Goal: Transaction & Acquisition: Book appointment/travel/reservation

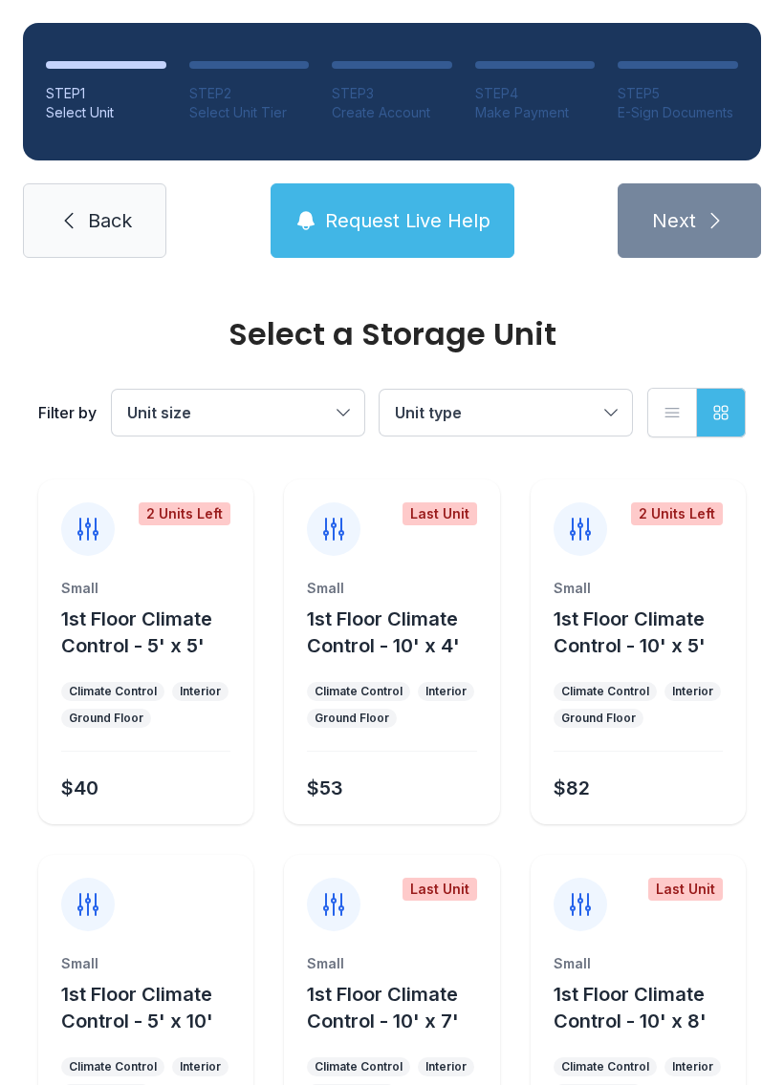
click at [94, 223] on span "Back" at bounding box center [110, 220] width 44 height 27
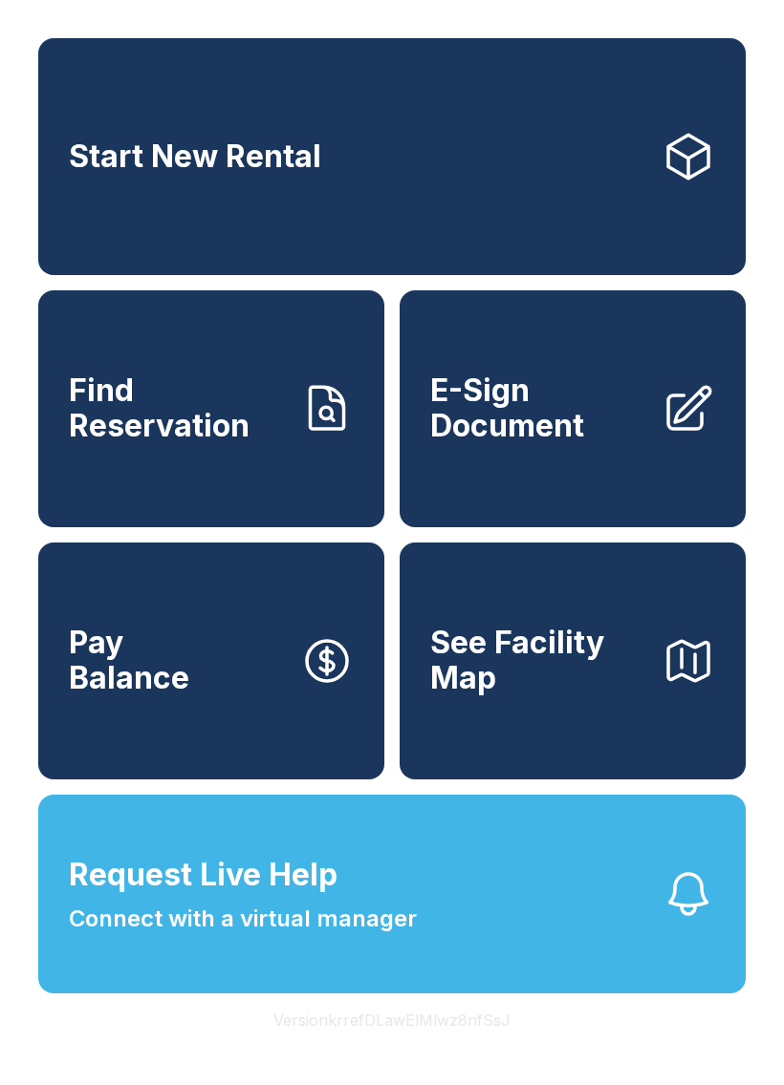
click at [580, 465] on link "E-Sign Document" at bounding box center [572, 408] width 346 height 237
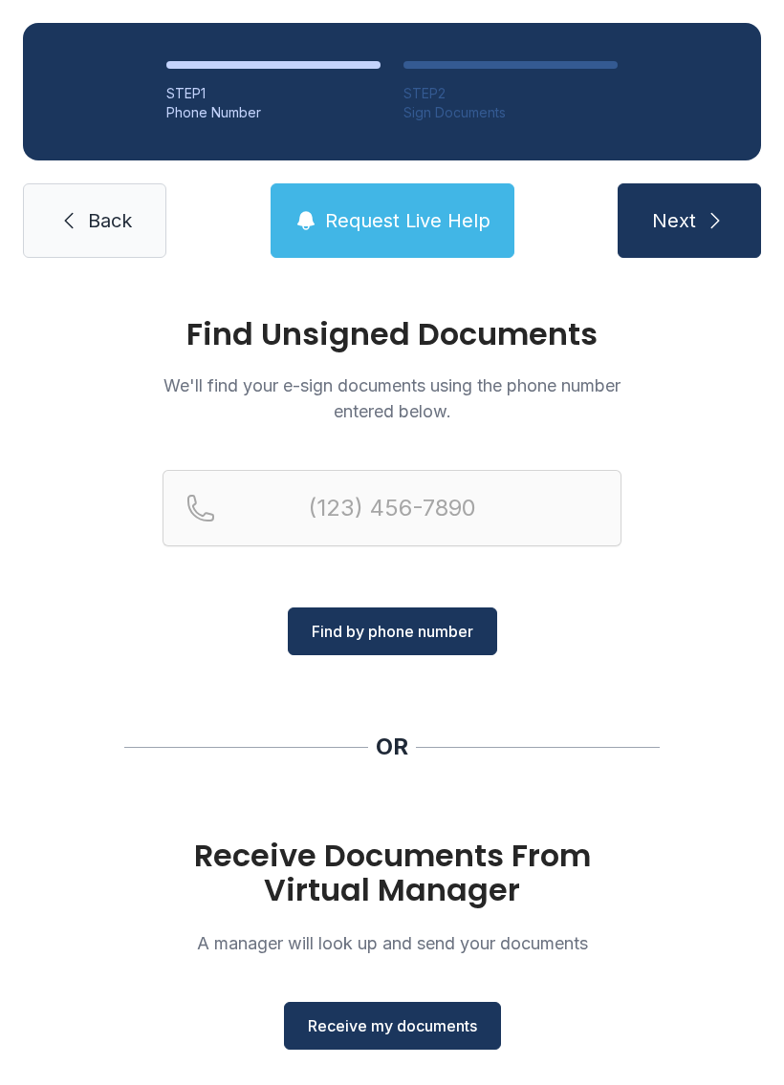
click at [389, 1010] on button "Receive my documents" at bounding box center [392, 1026] width 217 height 48
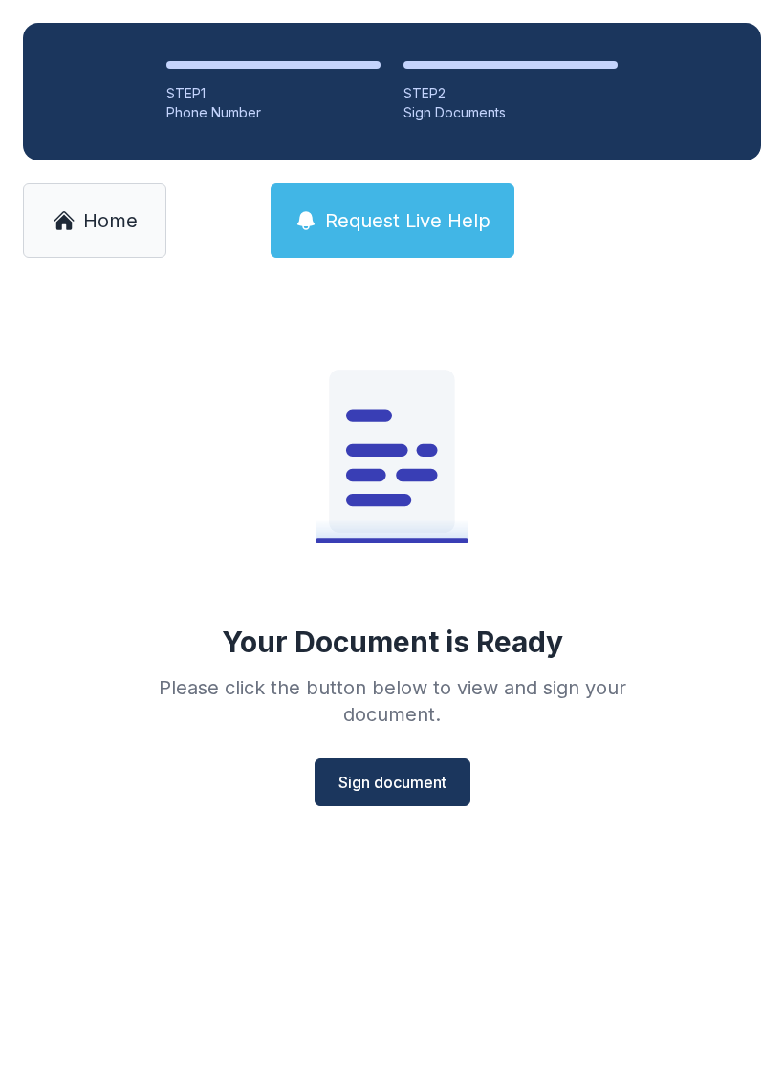
click at [386, 767] on button "Sign document" at bounding box center [392, 783] width 156 height 48
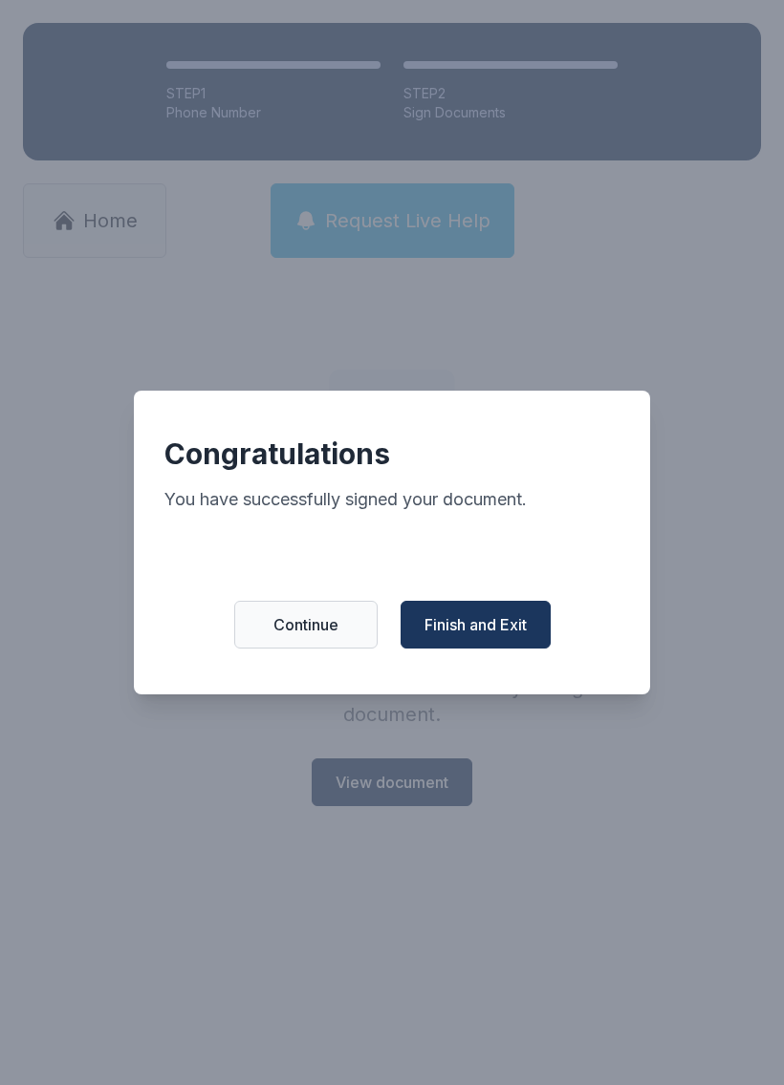
click at [484, 633] on span "Finish and Exit" at bounding box center [475, 624] width 102 height 23
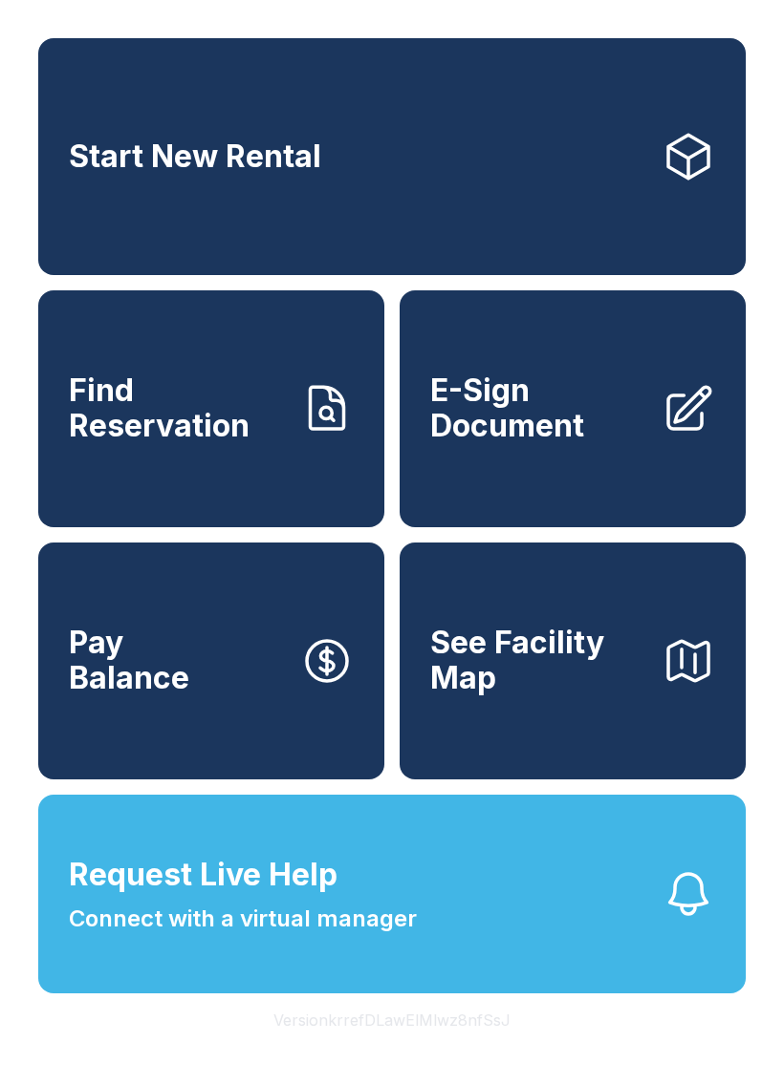
click at [577, 187] on link "Start New Rental" at bounding box center [391, 156] width 707 height 237
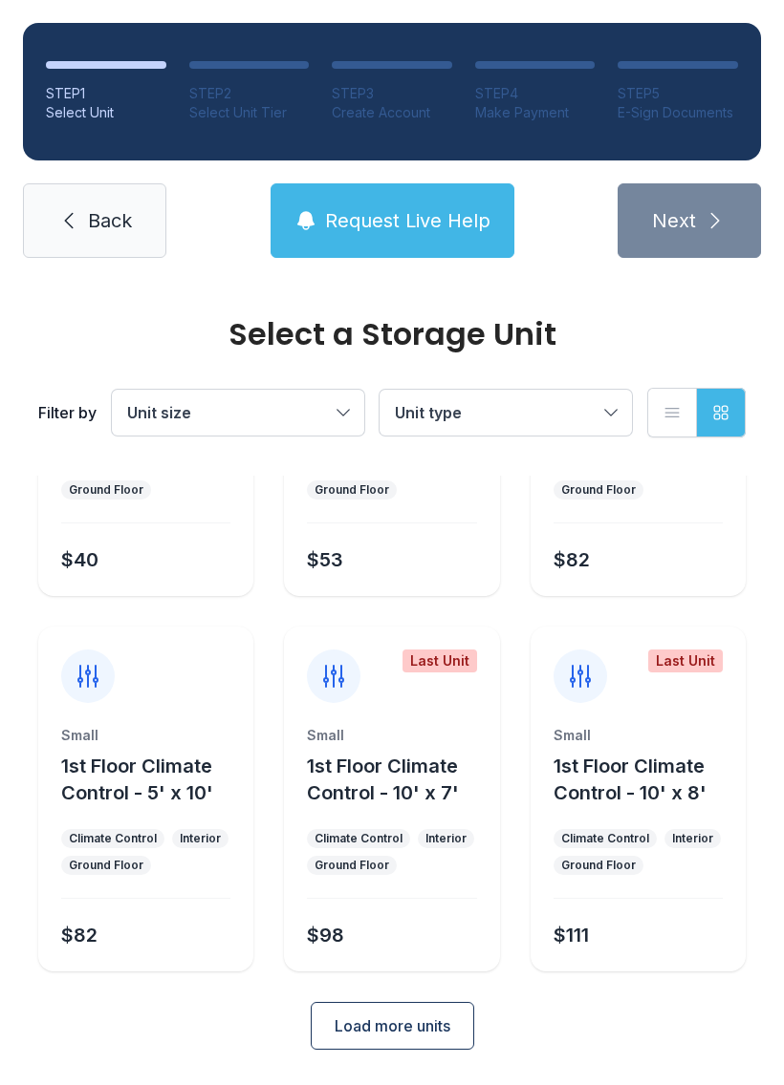
scroll to position [227, 0]
click at [95, 678] on icon at bounding box center [87, 677] width 19 height 21
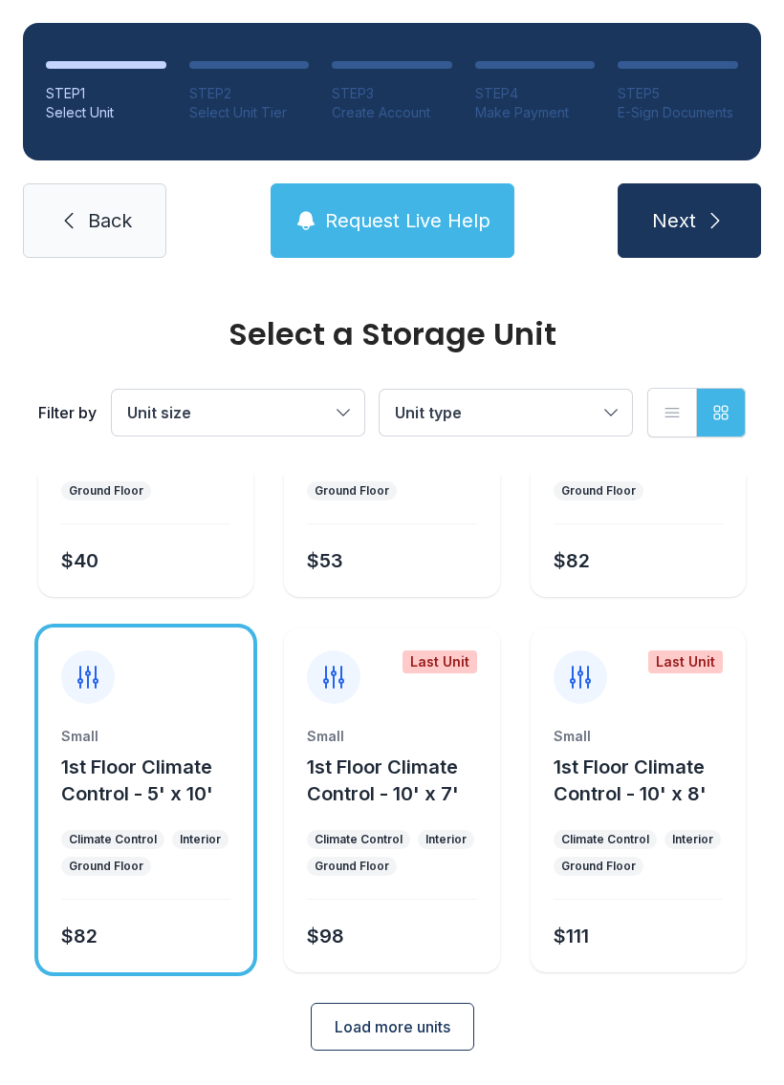
click at [711, 215] on icon "submit" at bounding box center [715, 220] width 9 height 15
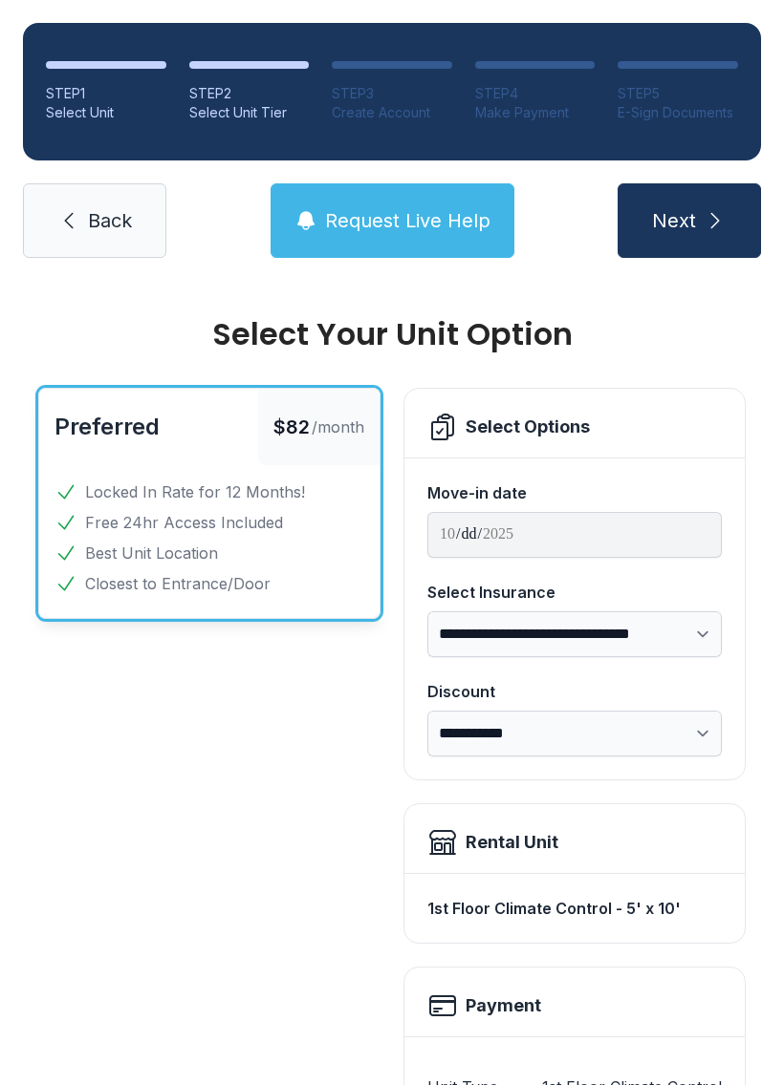
click at [718, 239] on button "Next" at bounding box center [688, 220] width 143 height 75
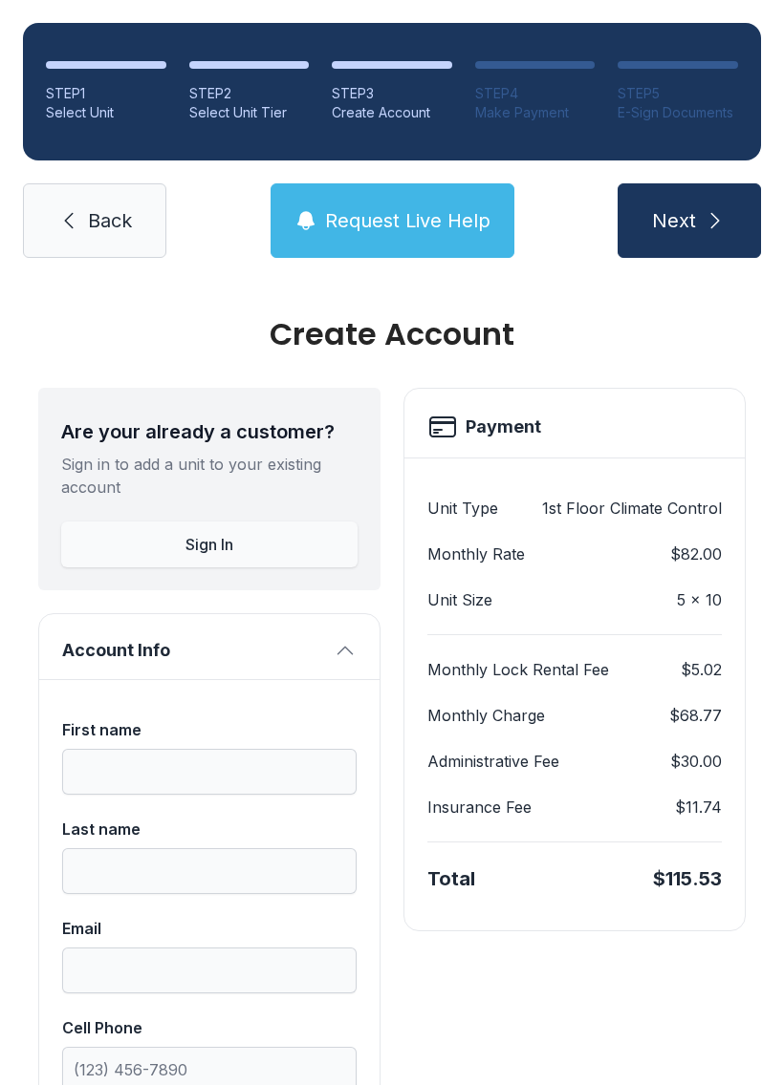
click at [89, 206] on link "Back" at bounding box center [94, 220] width 143 height 75
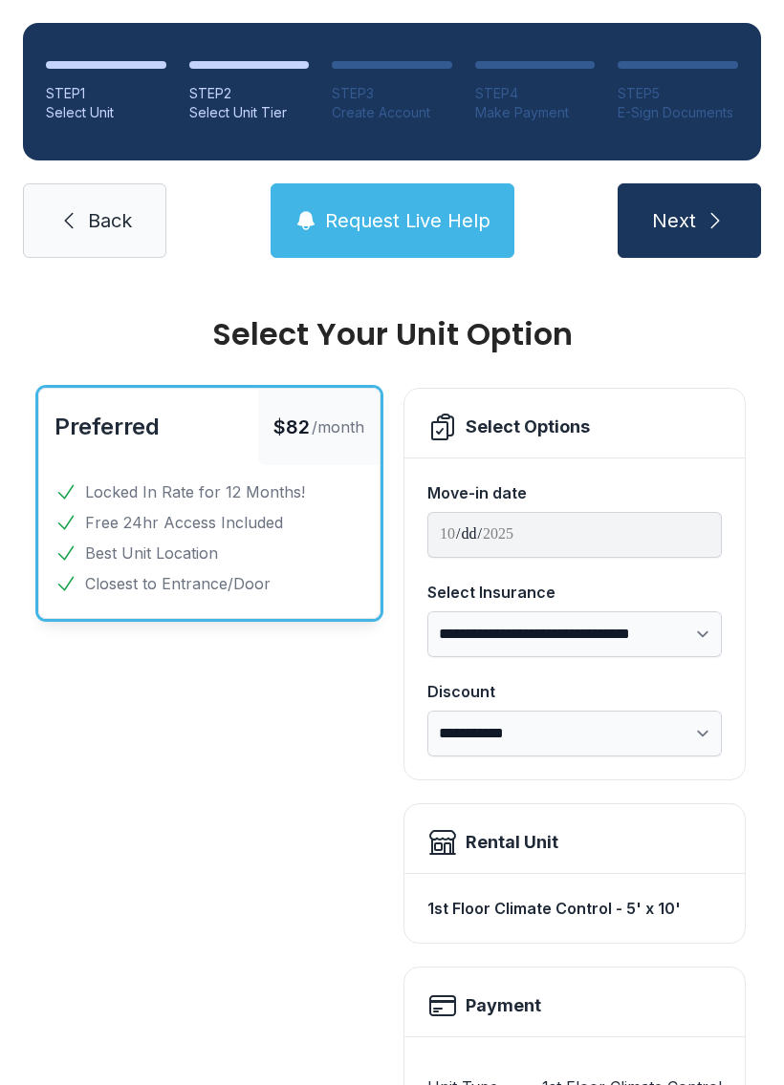
click at [87, 198] on link "Back" at bounding box center [94, 220] width 143 height 75
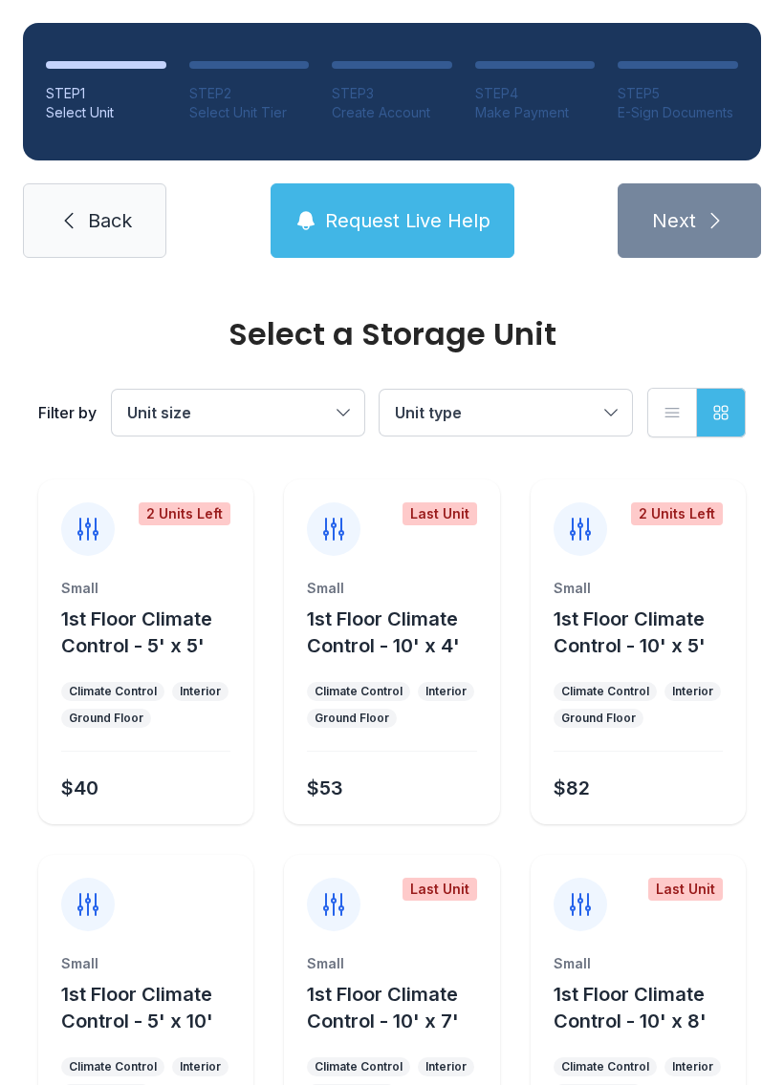
click at [89, 531] on icon at bounding box center [87, 529] width 19 height 21
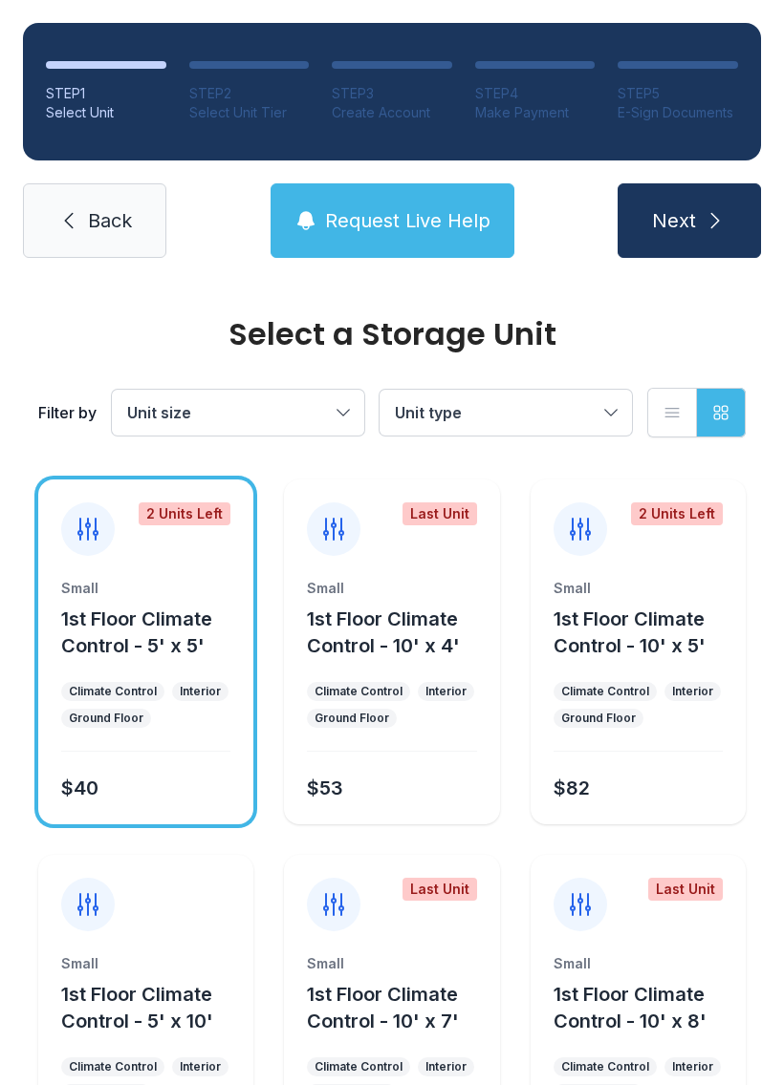
click at [723, 210] on icon "submit" at bounding box center [714, 220] width 23 height 23
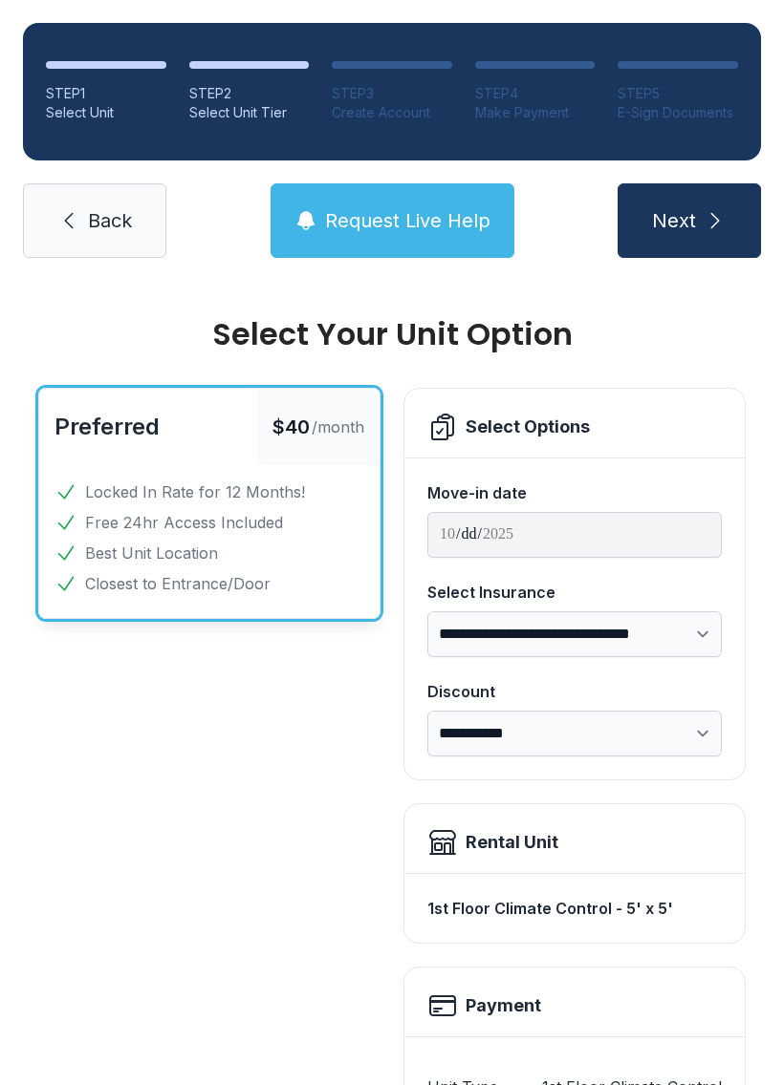
click at [718, 206] on button "Next" at bounding box center [688, 220] width 143 height 75
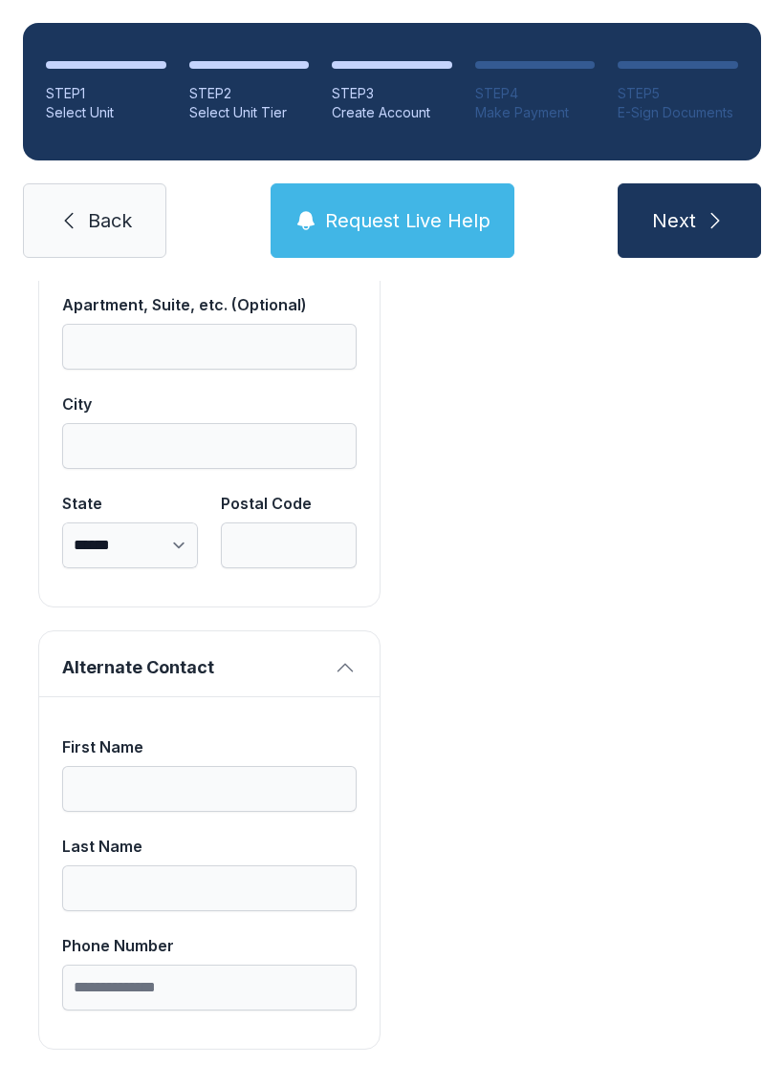
scroll to position [1637, 0]
